Goal: Information Seeking & Learning: Check status

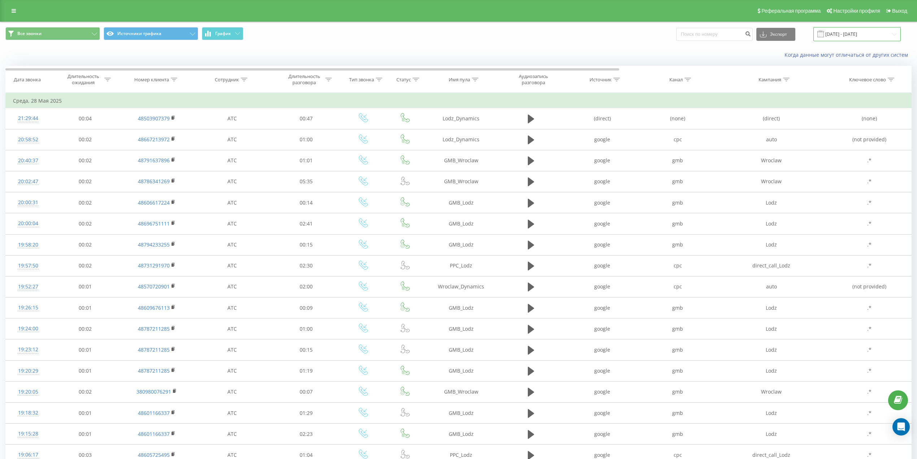
click at [630, 29] on input "[DATE] - [DATE]" at bounding box center [857, 34] width 87 height 14
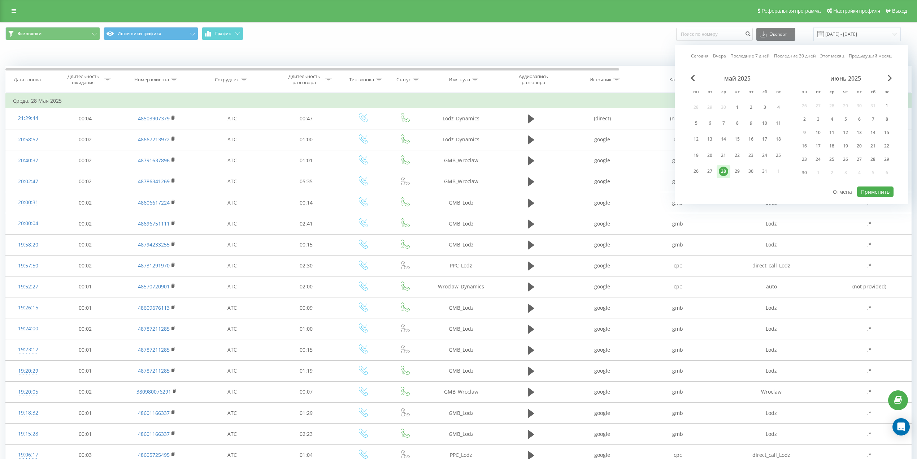
click at [630, 55] on link "Вчера" at bounding box center [719, 55] width 13 height 7
click at [630, 181] on div "май 2025 пн вт ср чт пт сб вс 28 29 30 1 2 3 4 5 6 7 8 9 10 11 12 13 14 15 16 1…" at bounding box center [791, 130] width 204 height 111
click at [630, 187] on button "Применить" at bounding box center [875, 191] width 36 height 10
type input "[DATE] - [DATE]"
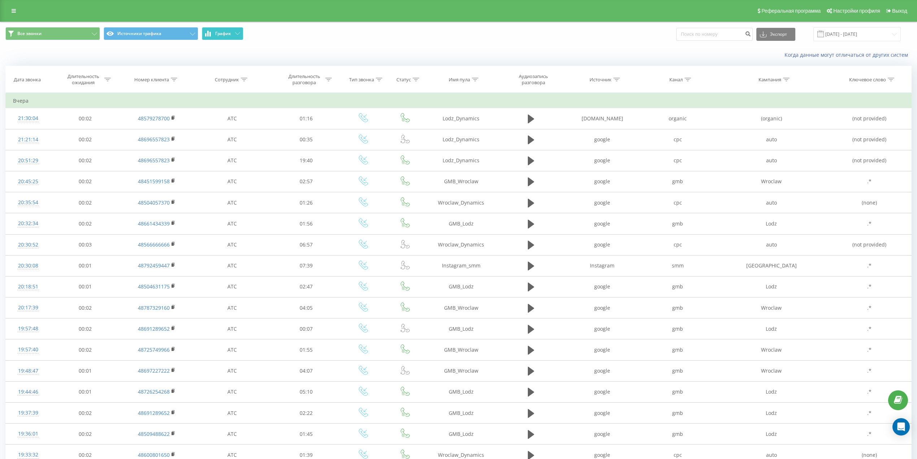
click at [230, 27] on button "График" at bounding box center [223, 33] width 42 height 13
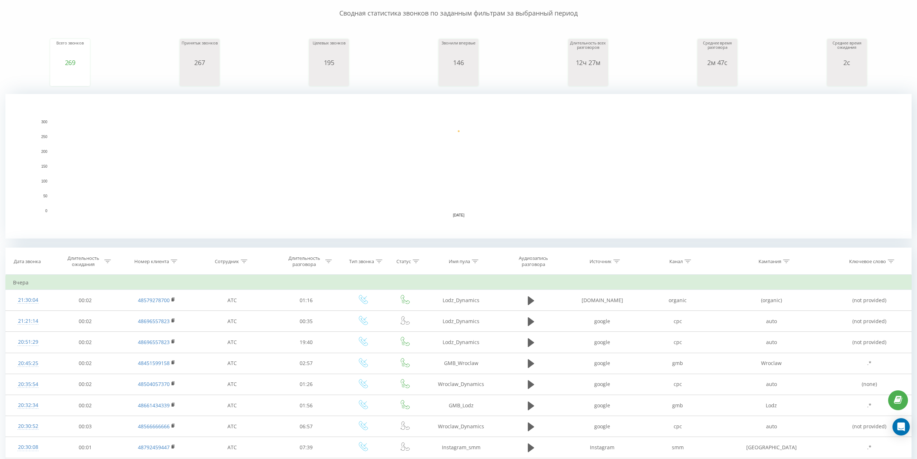
scroll to position [80, 0]
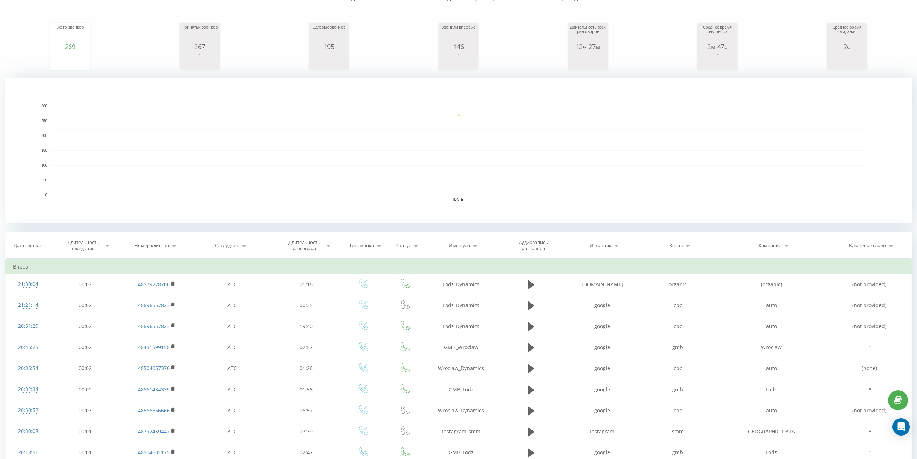
click at [473, 246] on icon at bounding box center [475, 245] width 7 height 4
click at [467, 297] on input "text" at bounding box center [462, 297] width 64 height 13
type input "lo"
click at [472, 310] on span "OK" at bounding box center [477, 311] width 20 height 11
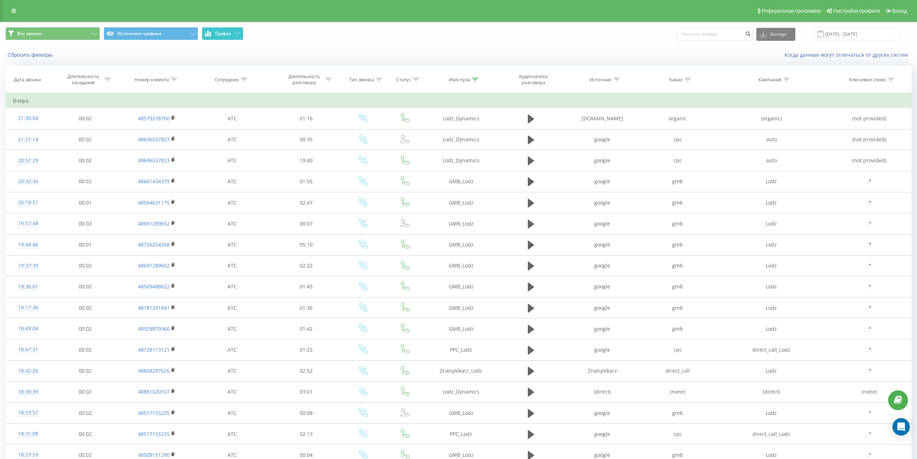
click at [223, 34] on span "График" at bounding box center [223, 33] width 16 height 5
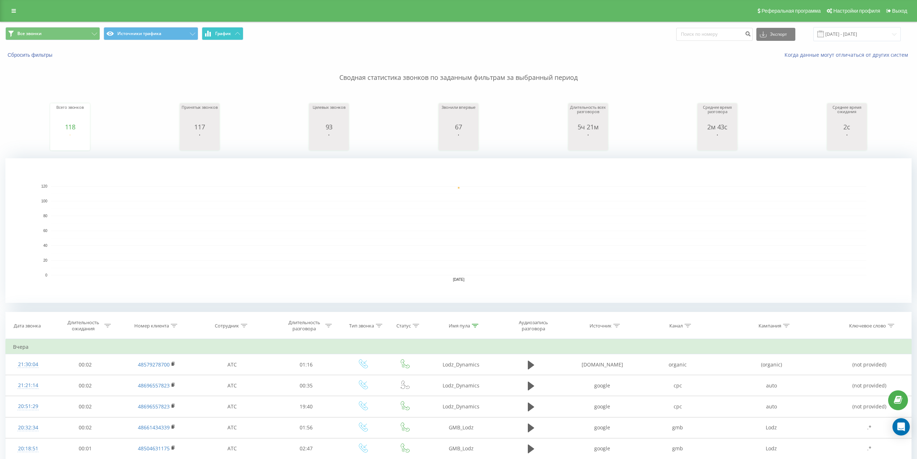
click at [223, 34] on span "График" at bounding box center [223, 33] width 16 height 5
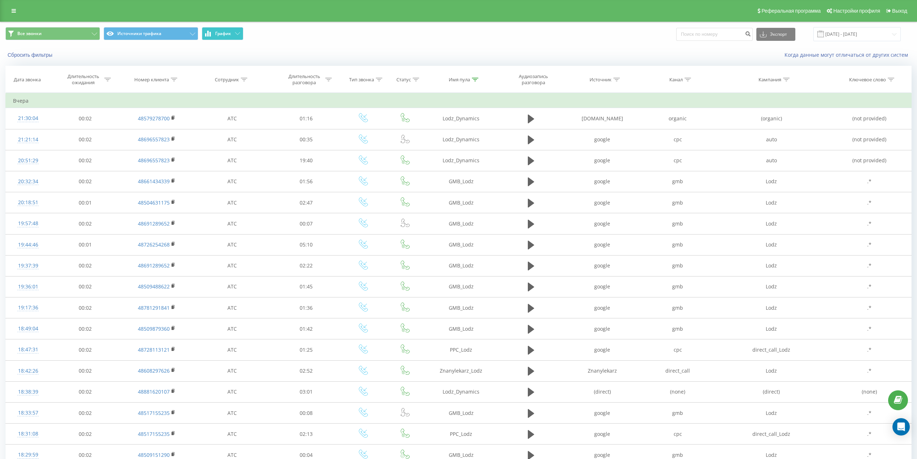
click at [237, 38] on button "График" at bounding box center [223, 33] width 42 height 13
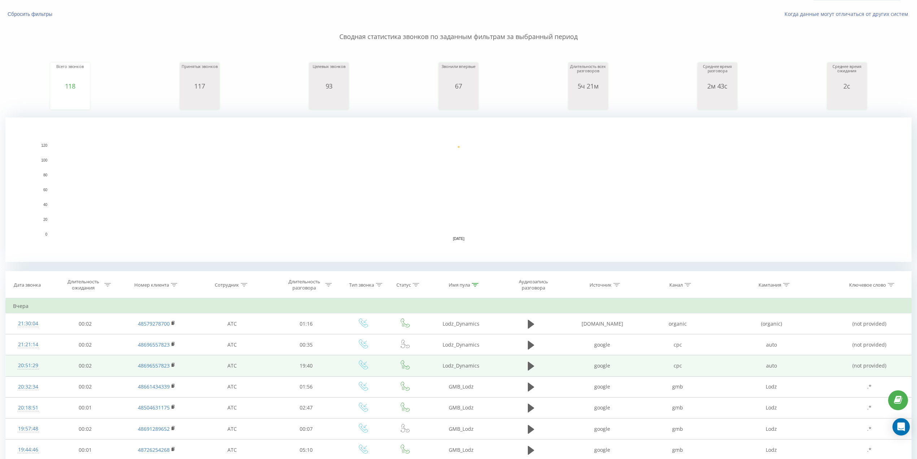
scroll to position [160, 0]
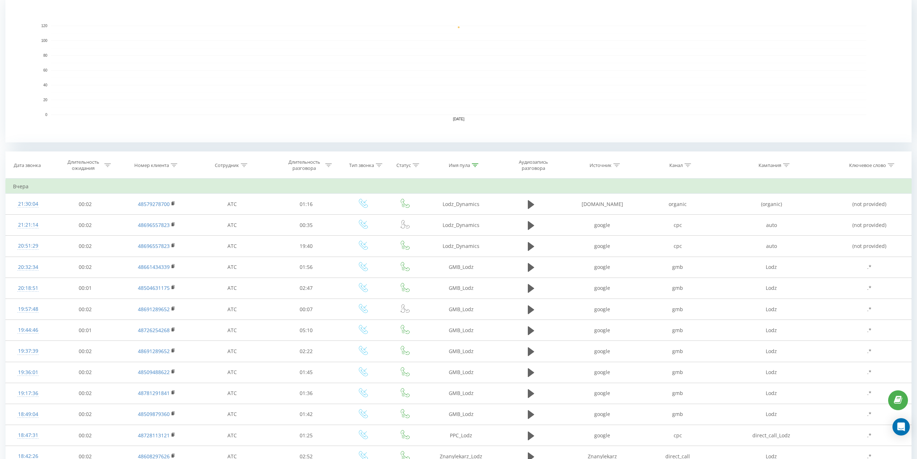
click at [477, 165] on icon at bounding box center [475, 165] width 7 height 4
click at [465, 221] on input "lo" at bounding box center [462, 217] width 64 height 13
type input "wr"
click at [470, 235] on span "OK" at bounding box center [477, 230] width 20 height 11
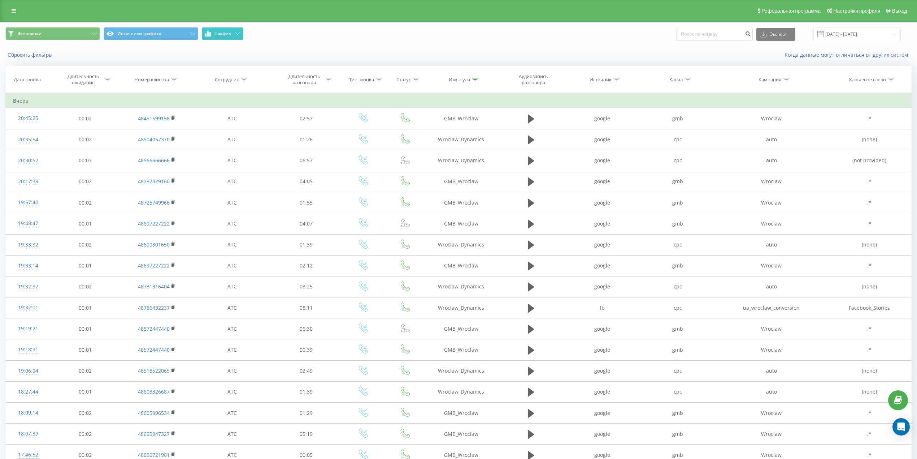
click at [234, 30] on button "График" at bounding box center [223, 33] width 42 height 13
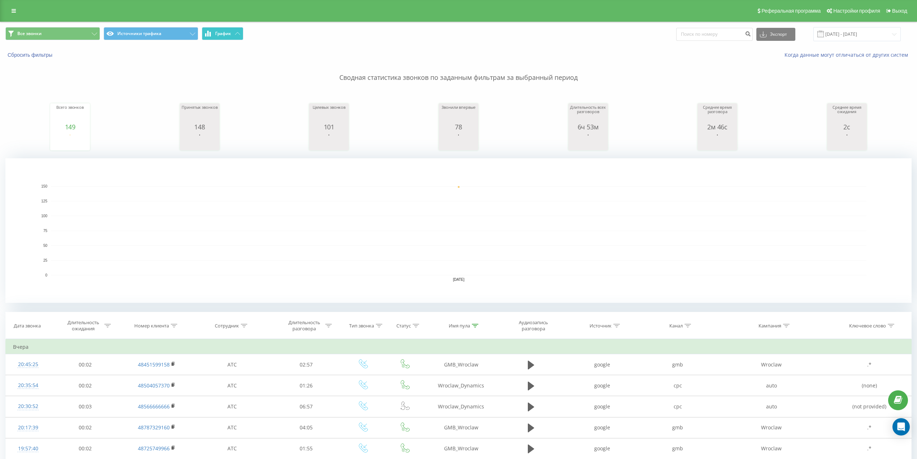
click at [234, 30] on button "График" at bounding box center [223, 33] width 42 height 13
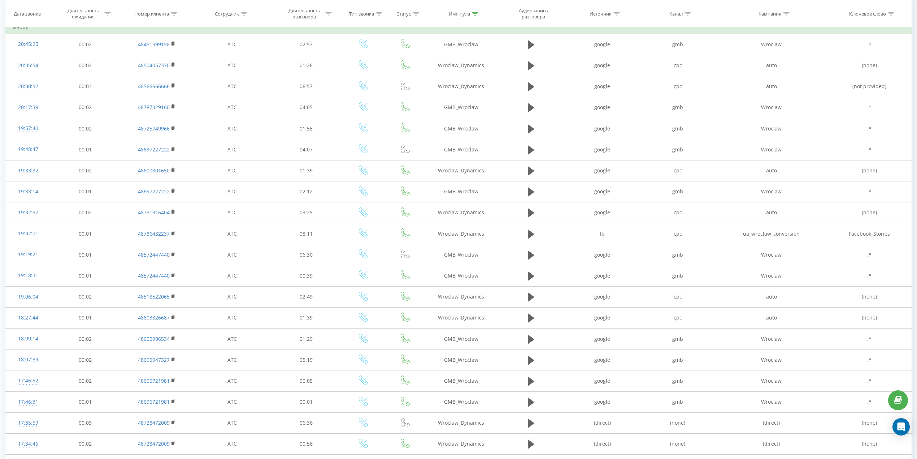
scroll to position [82, 0]
